Goal: Task Accomplishment & Management: Manage account settings

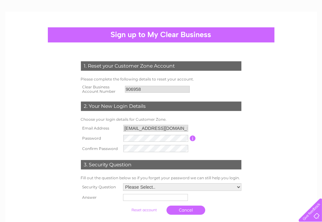
scroll to position [63, 0]
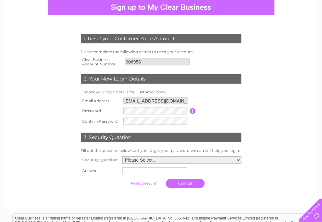
click at [238, 160] on select "Please Select.. In what town or city was your first job? In what town or city d…" at bounding box center [181, 160] width 119 height 8
select select "1"
click at [122, 156] on select "Please Select.. In what town or city was your first job? In what town or city d…" at bounding box center [181, 160] width 119 height 8
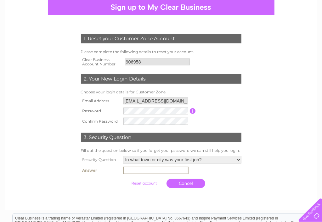
click at [155, 170] on input "text" at bounding box center [155, 171] width 65 height 8
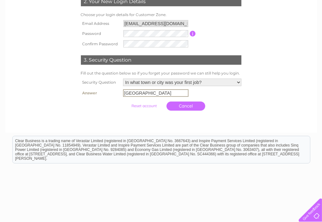
scroll to position [126, 0]
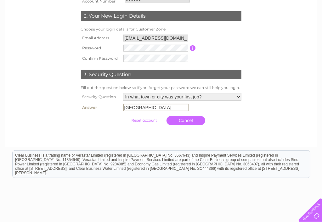
type input "Glasgow"
click at [125, 116] on input "submit" at bounding box center [144, 120] width 39 height 9
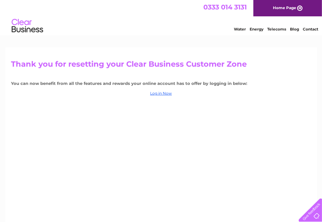
click at [290, 53] on div "Thank you for resetting your Clear Business Customer Zone You can now benefit f…" at bounding box center [161, 135] width 312 height 176
click at [161, 93] on link "Log in Now" at bounding box center [161, 93] width 22 height 5
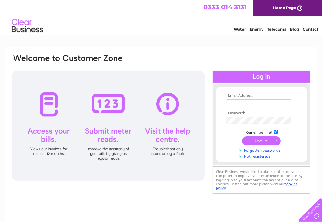
type input "maccarpetsltd@gmail.com"
click at [255, 141] on input "submit" at bounding box center [261, 141] width 39 height 9
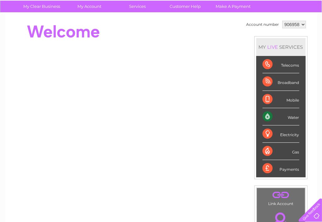
scroll to position [31, 0]
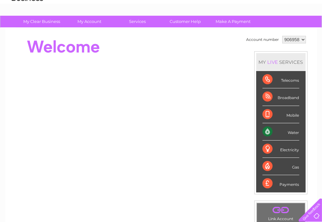
click at [275, 97] on div "Broadband" at bounding box center [281, 96] width 37 height 17
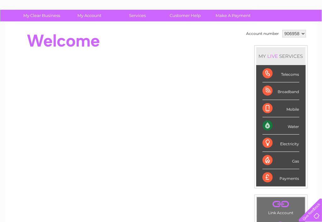
scroll to position [25, 0]
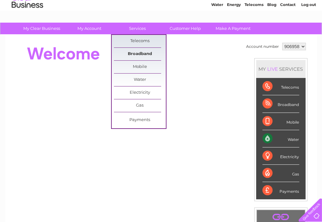
click at [133, 54] on link "Broadband" at bounding box center [140, 54] width 52 height 13
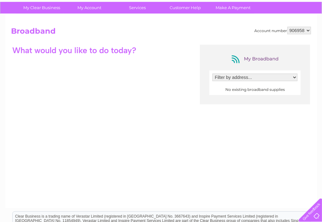
scroll to position [31, 0]
